Goal: Contribute content: Contribute content

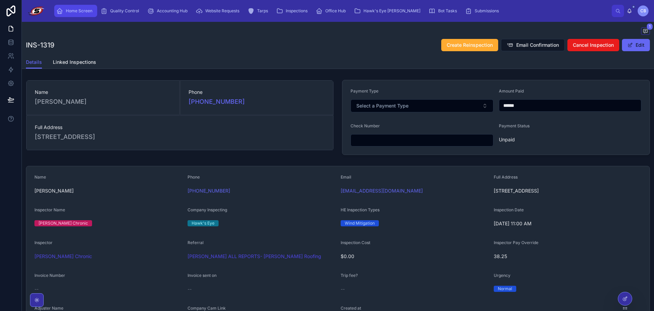
click at [76, 12] on span "Home Screen" at bounding box center [79, 10] width 27 height 5
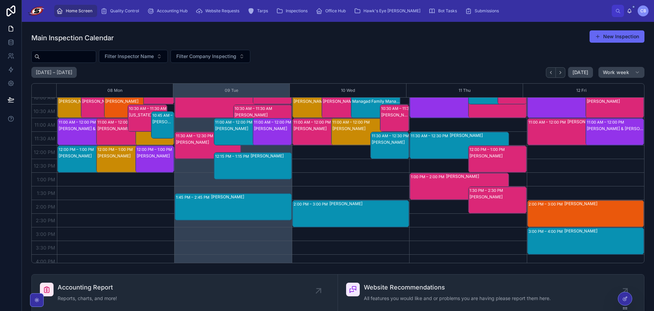
scroll to position [55, 0]
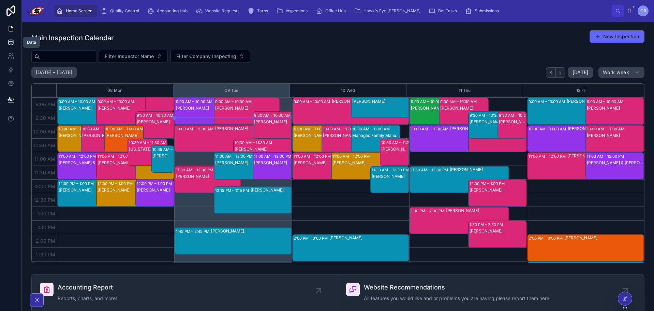
click at [14, 42] on link at bounding box center [10, 42] width 21 height 14
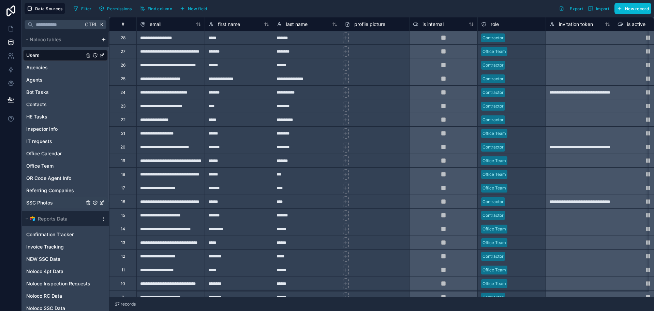
click at [64, 200] on link "SSC Photos" at bounding box center [55, 202] width 58 height 7
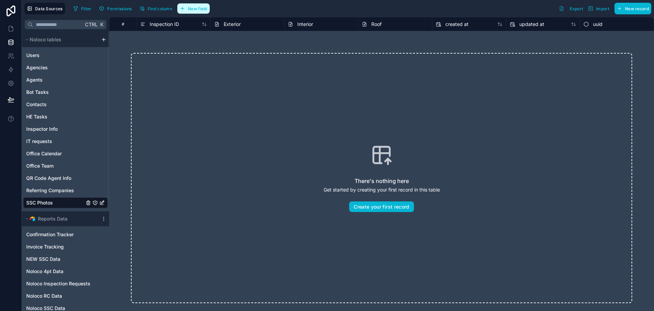
click at [207, 8] on span "New field" at bounding box center [197, 8] width 19 height 5
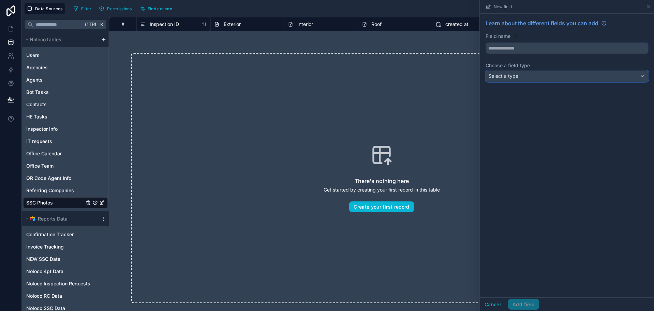
click at [584, 76] on div "Select a type" at bounding box center [567, 76] width 162 height 11
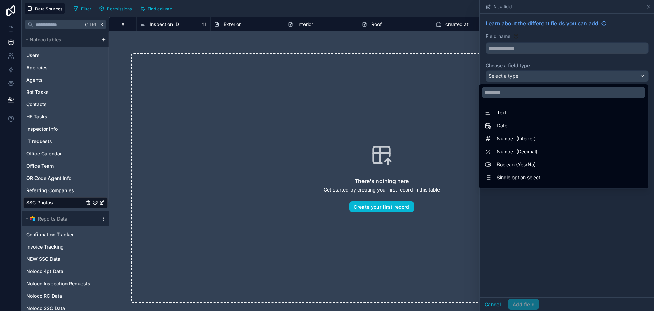
click at [572, 65] on div at bounding box center [567, 155] width 174 height 311
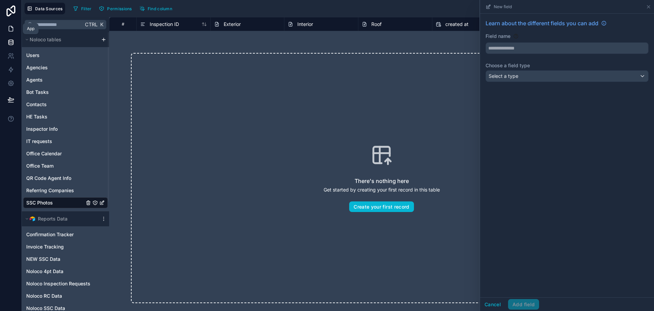
click at [10, 28] on icon at bounding box center [11, 28] width 7 height 7
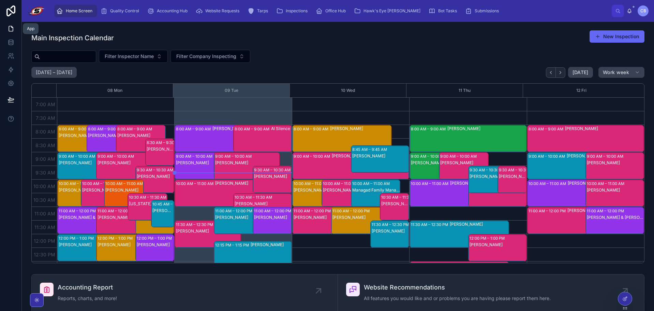
scroll to position [191, 0]
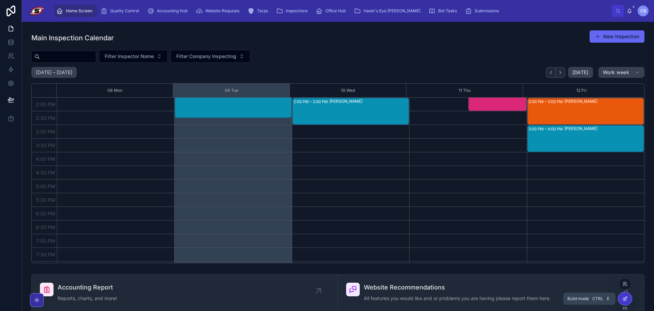
click at [624, 298] on icon at bounding box center [624, 298] width 3 height 3
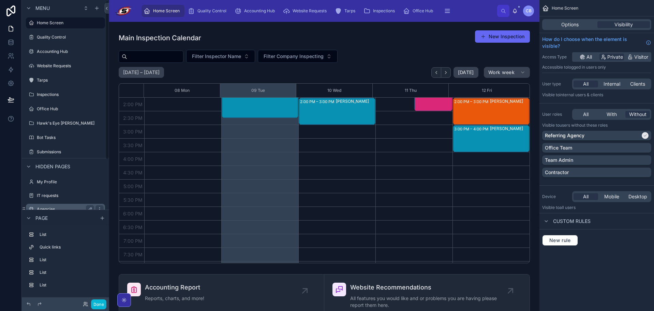
scroll to position [0, 0]
click at [98, 10] on icon "scrollable content" at bounding box center [96, 7] width 5 height 5
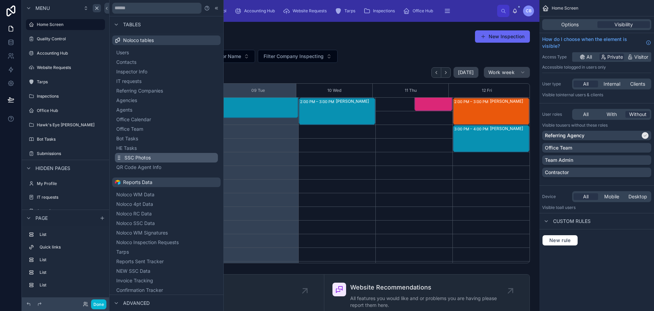
click at [140, 160] on span "SSC Photos" at bounding box center [138, 157] width 26 height 7
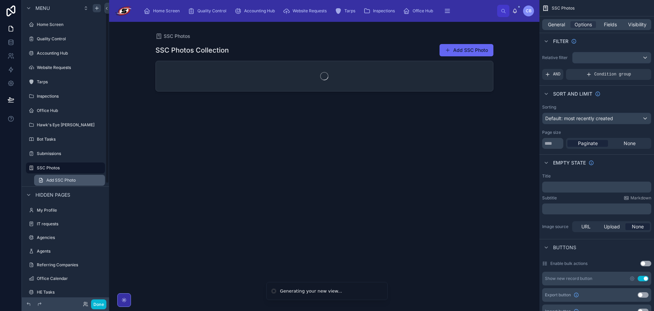
scroll to position [9, 0]
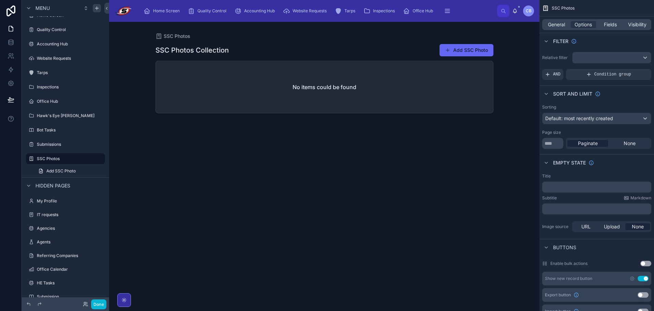
click at [463, 50] on div at bounding box center [324, 162] width 349 height 281
click at [454, 48] on button "Add SSC Photo" at bounding box center [467, 50] width 54 height 12
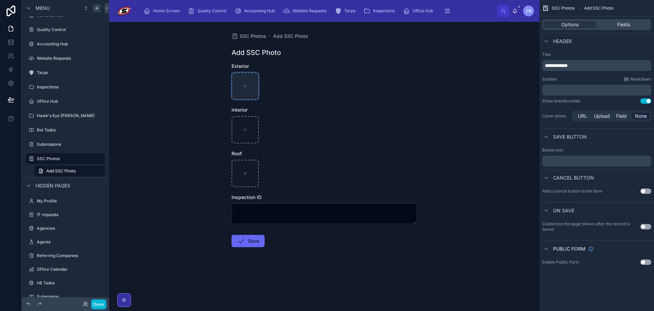
click at [252, 94] on div at bounding box center [245, 85] width 27 height 27
type input "**********"
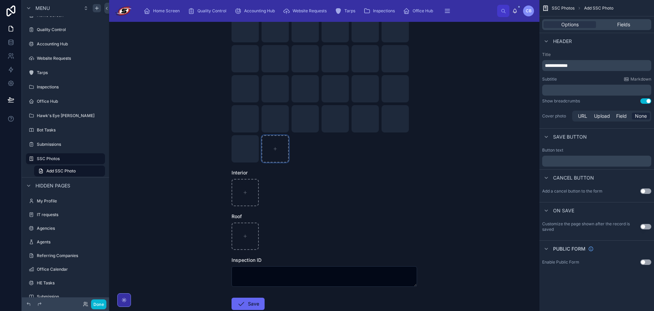
scroll to position [100, 0]
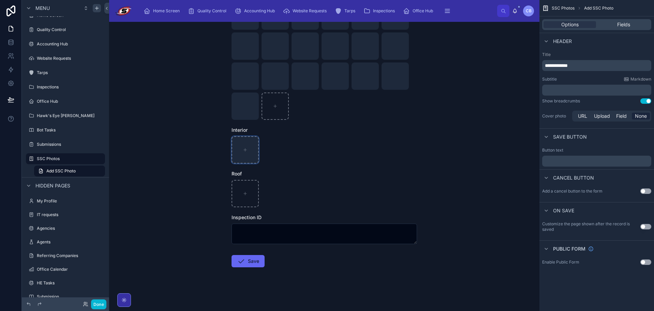
click at [235, 161] on div at bounding box center [245, 149] width 27 height 27
type input "**********"
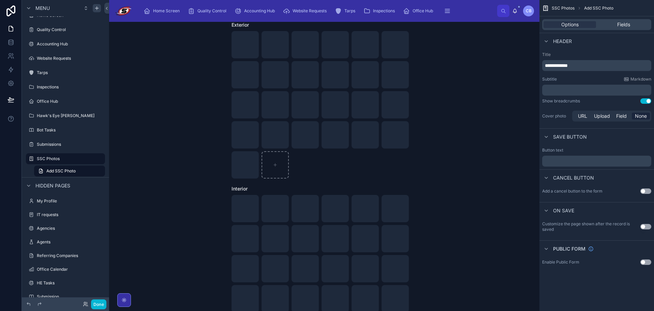
scroll to position [34, 0]
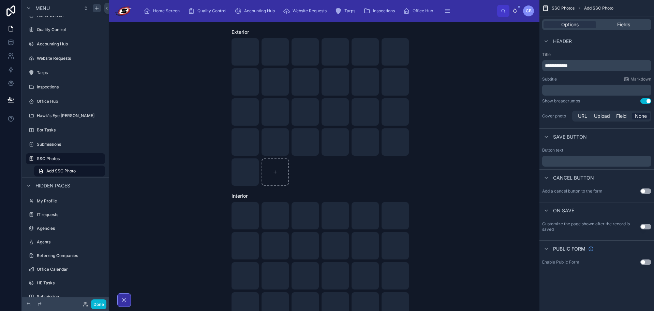
drag, startPoint x: 459, startPoint y: 177, endPoint x: 443, endPoint y: 185, distance: 17.4
click at [443, 185] on div "SSC Photos Add SSC Photo Add SSC Photo Exterior Screenshot [DATE] 012301 .png S…" at bounding box center [324, 166] width 430 height 289
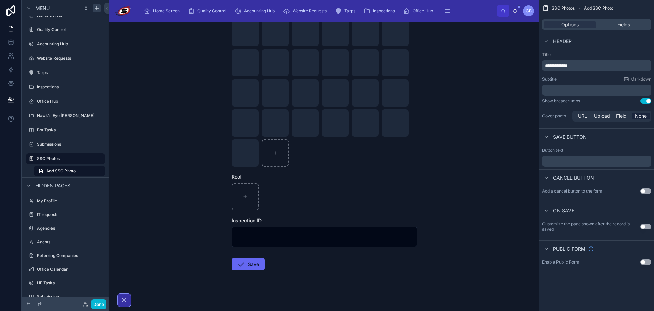
scroll to position [250, 0]
click at [245, 203] on div at bounding box center [245, 193] width 27 height 27
type input "**********"
click at [238, 195] on div at bounding box center [245, 193] width 27 height 27
type input "**********"
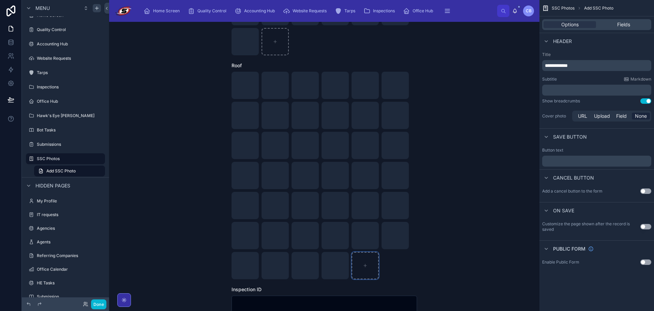
scroll to position [352, 0]
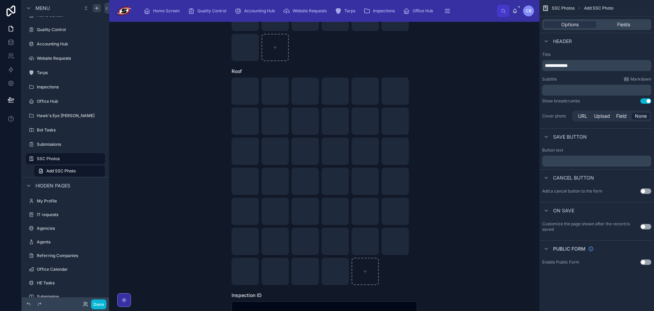
click at [174, 75] on div "SSC Photos Add SSC Photo Add SSC Photo Exterior Screenshot [DATE] 012301 .png S…" at bounding box center [324, 166] width 430 height 289
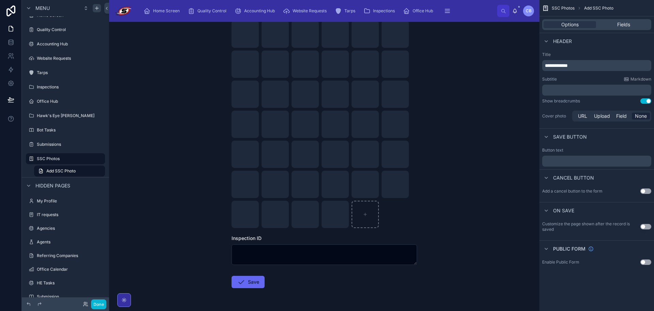
scroll to position [430, 0]
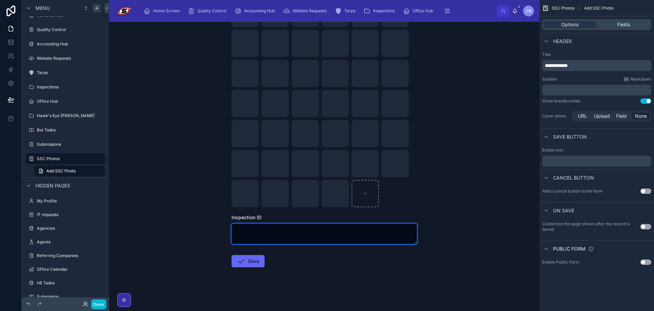
click at [251, 234] on textarea at bounding box center [325, 233] width 186 height 20
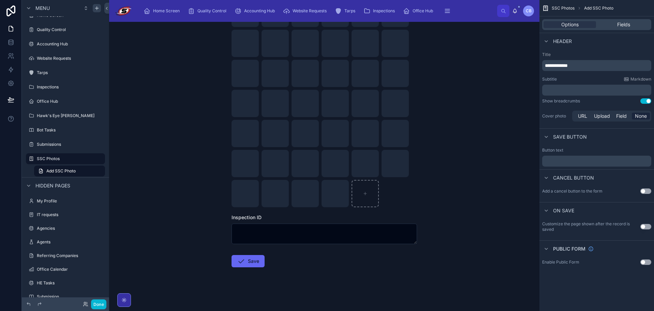
click at [247, 265] on button "Save" at bounding box center [248, 261] width 33 height 12
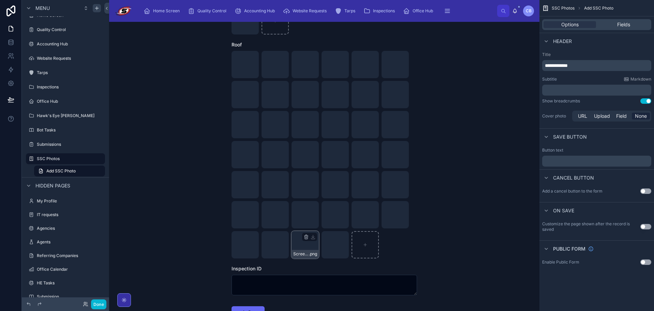
scroll to position [455, 0]
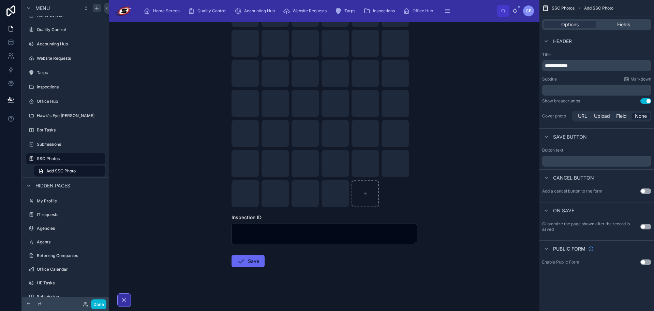
click at [149, 142] on div "SSC Photos Add SSC Photo Add SSC Photo Something went wrong submitting the form…" at bounding box center [324, 166] width 430 height 289
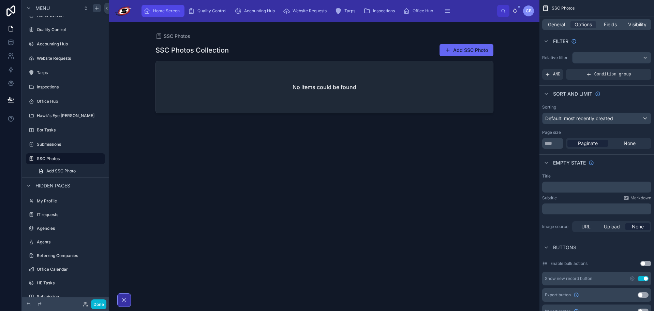
click at [162, 6] on div "Home Screen" at bounding box center [163, 10] width 39 height 11
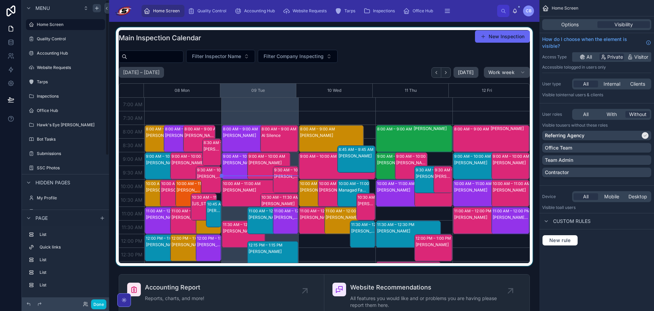
scroll to position [191, 0]
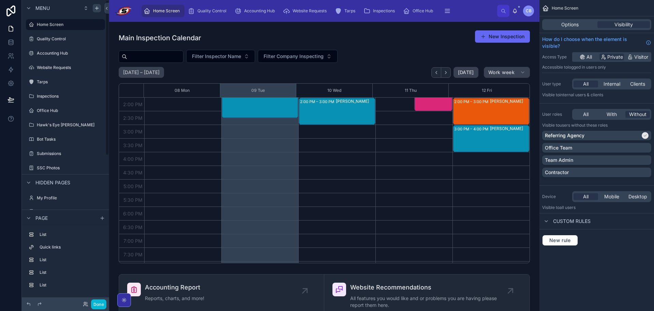
drag, startPoint x: 426, startPoint y: 56, endPoint x: 447, endPoint y: 18, distance: 42.6
click at [420, 50] on div at bounding box center [325, 146] width 420 height 238
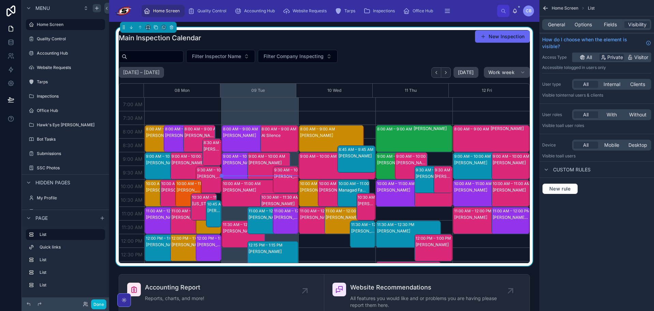
drag, startPoint x: 447, startPoint y: 18, endPoint x: 458, endPoint y: 18, distance: 10.6
click at [458, 18] on div "Home Screen Quality Control Accounting Hub Website Requests Tarps Inspections O…" at bounding box center [324, 11] width 430 height 22
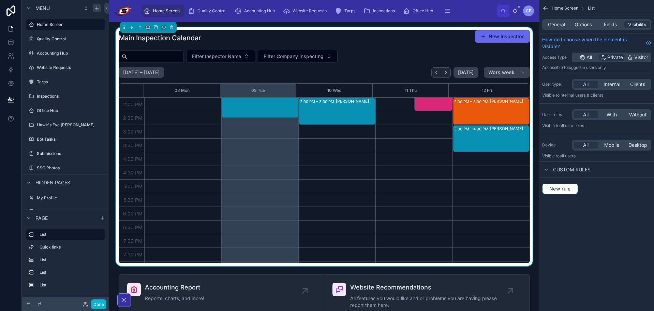
click at [630, 6] on div "Home Screen List" at bounding box center [597, 8] width 115 height 16
click at [400, 38] on div "Main Inspection Calendar New Inspection" at bounding box center [324, 38] width 411 height 16
click at [460, 12] on div "Home Screen Quality Control Accounting Hub Website Requests Tarps Inspections O…" at bounding box center [317, 10] width 359 height 15
drag, startPoint x: 118, startPoint y: 36, endPoint x: 198, endPoint y: 25, distance: 80.9
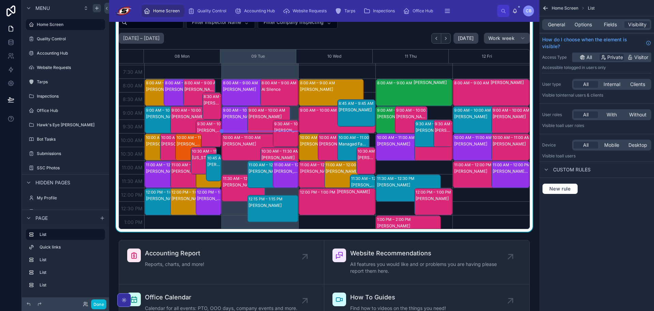
scroll to position [0, 0]
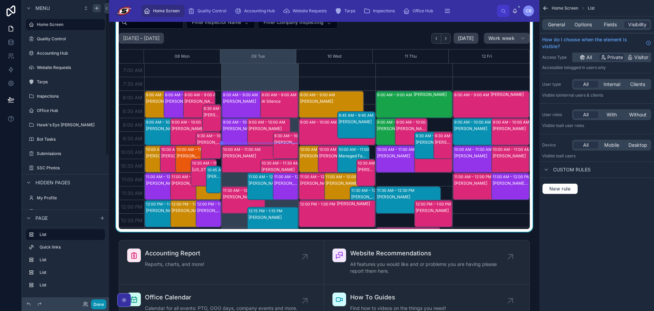
click at [98, 306] on button "Done" at bounding box center [98, 304] width 15 height 10
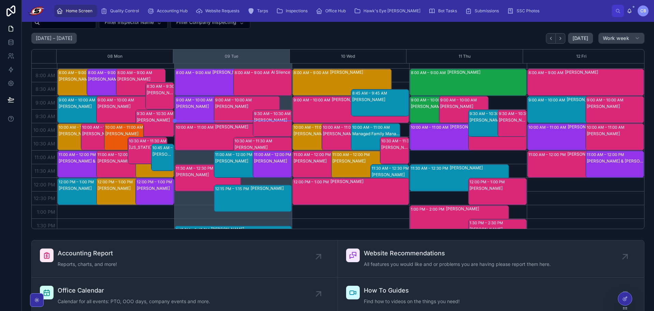
scroll to position [20, 0]
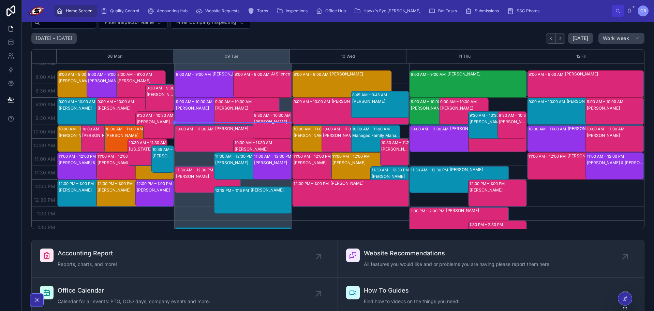
click at [536, 9] on div "Home Screen Quality Control Accounting Hub Website Requests Tarps Inspections O…" at bounding box center [331, 10] width 561 height 15
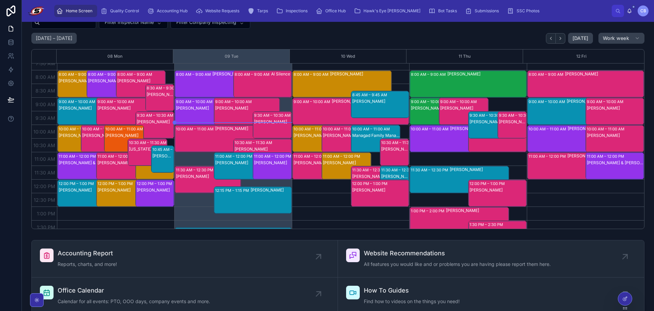
click at [338, 30] on div "Main Inspection Calendar New Inspection Filter Inspector Name Filter Company In…" at bounding box center [337, 112] width 613 height 233
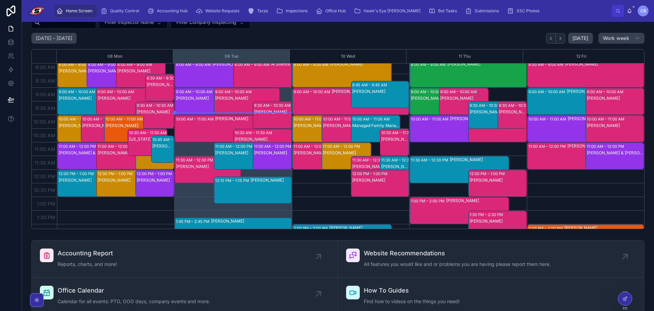
scroll to position [34, 0]
